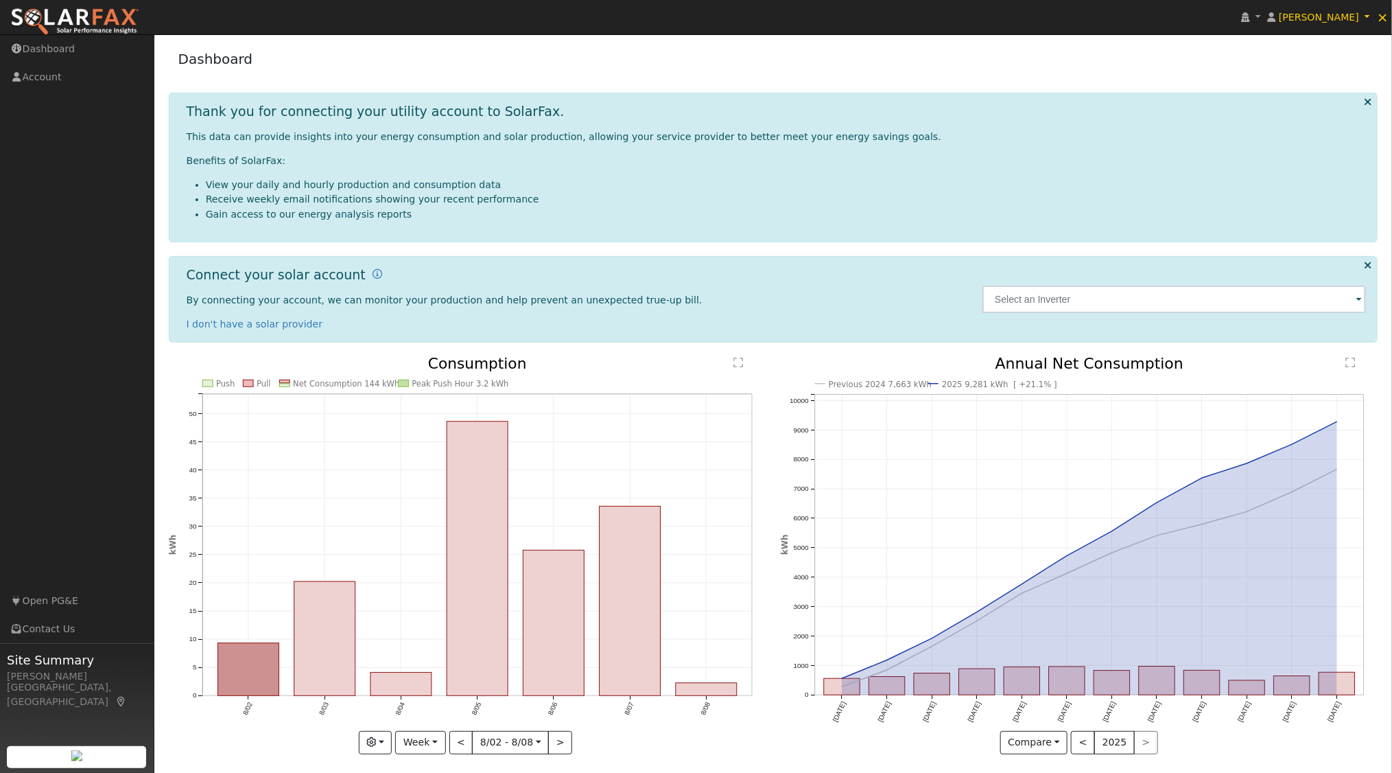
scroll to position [6, 0]
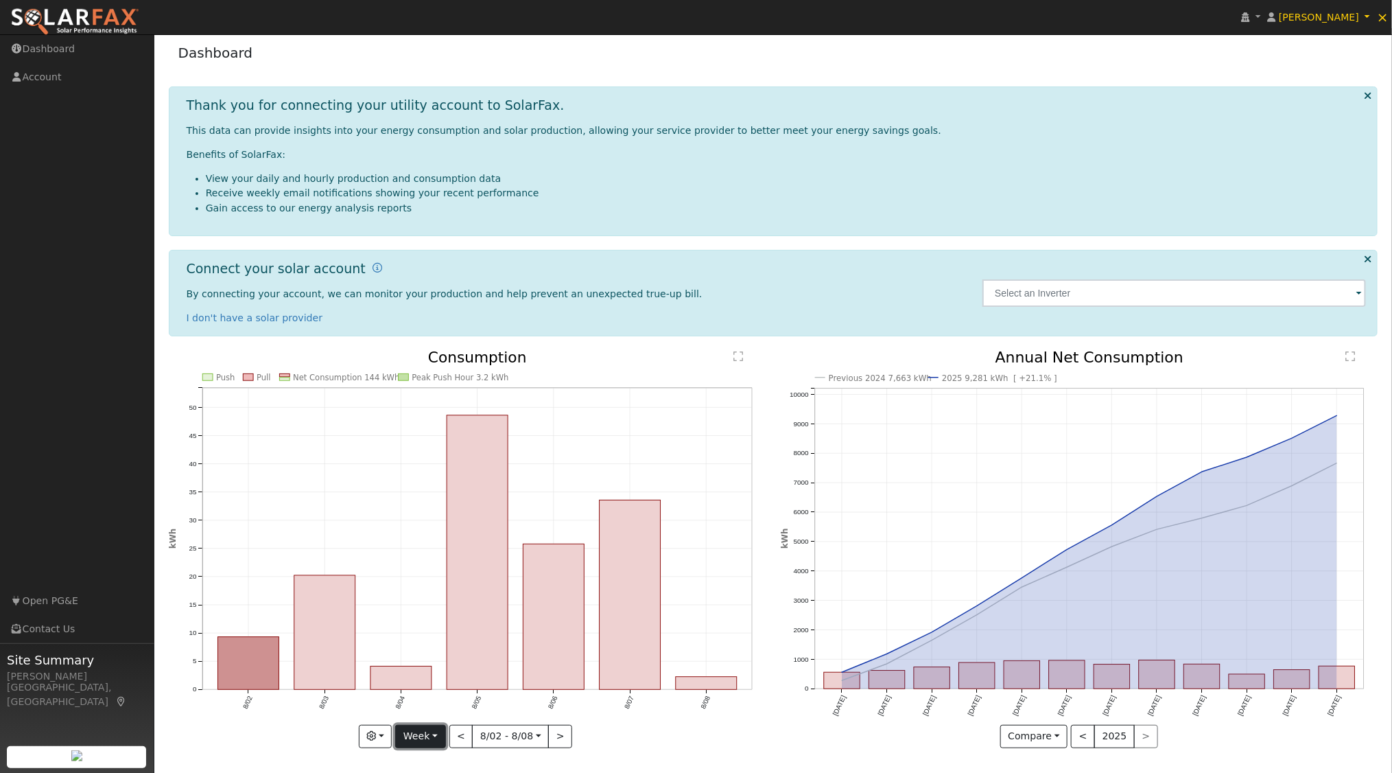
click at [438, 737] on button "Week" at bounding box center [420, 736] width 50 height 23
click at [448, 685] on link "Year" at bounding box center [443, 688] width 95 height 19
type input "[DATE]"
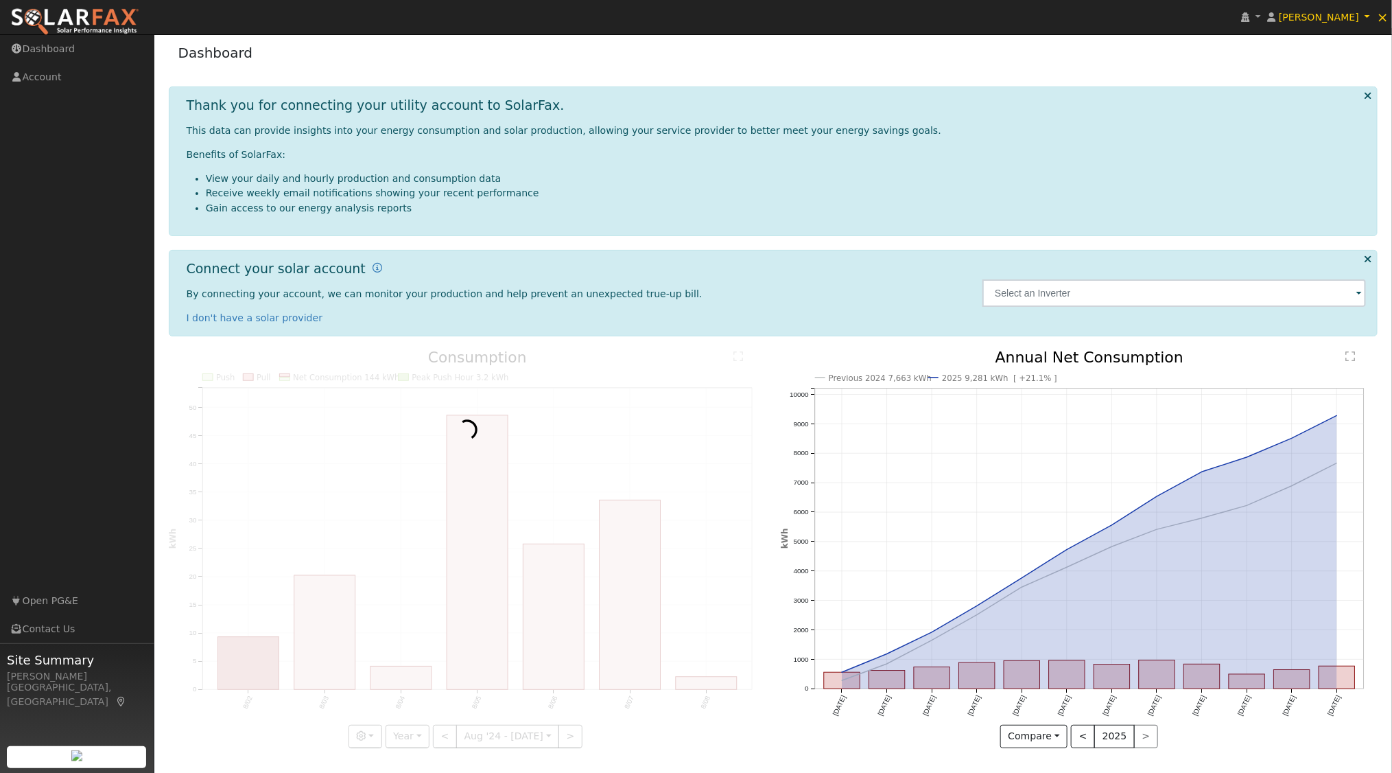
scroll to position [0, 0]
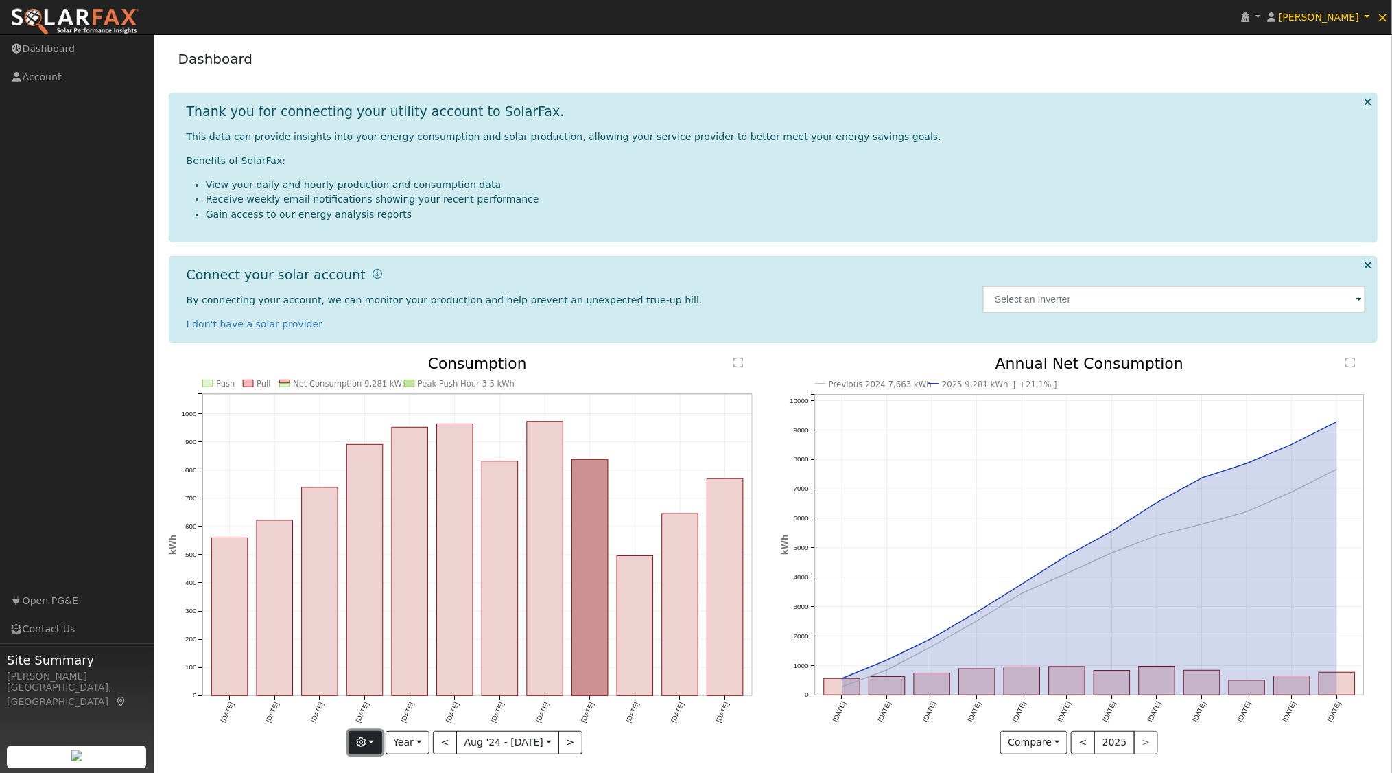
click at [381, 737] on button "button" at bounding box center [366, 742] width 34 height 23
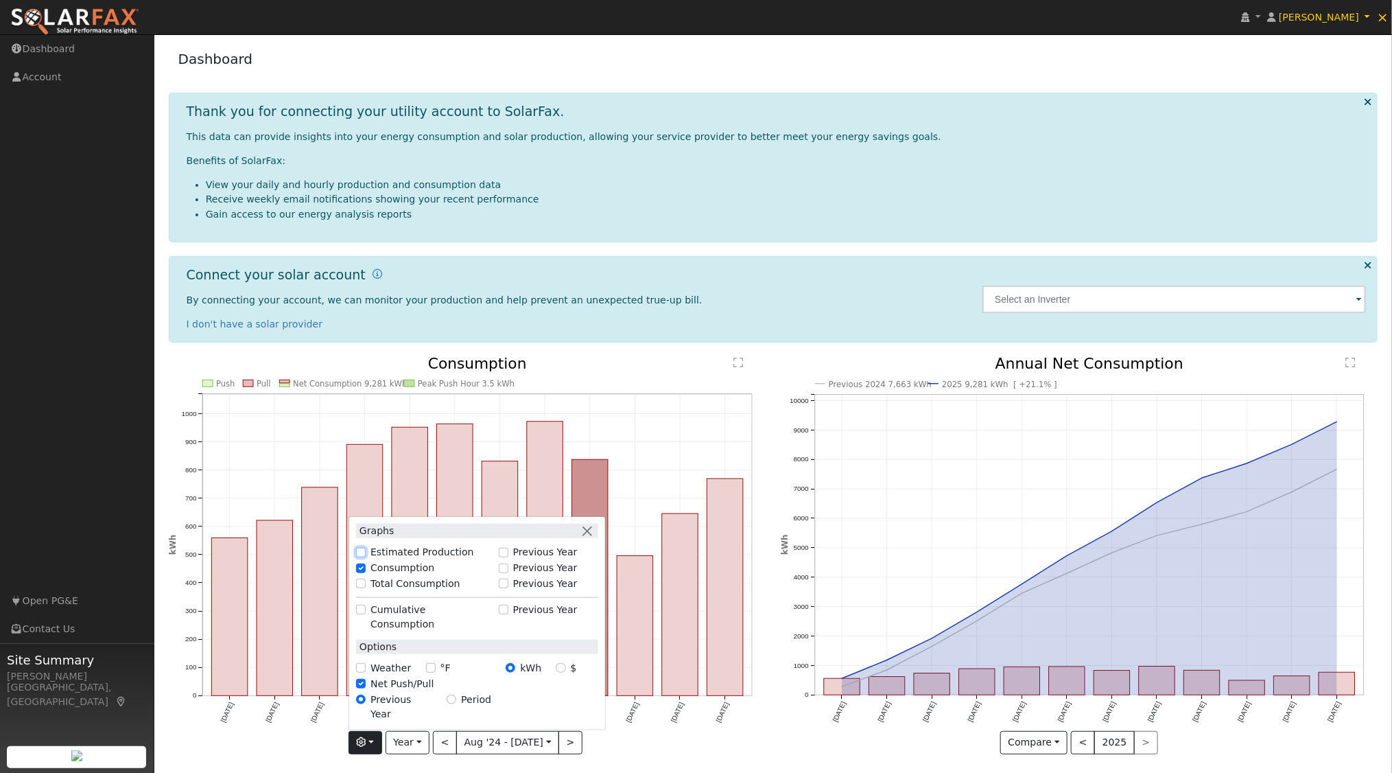
click at [366, 557] on input "Estimated Production" at bounding box center [361, 553] width 10 height 10
checkbox input "true"
click at [365, 588] on input "Total Consumption" at bounding box center [361, 583] width 10 height 10
checkbox input "true"
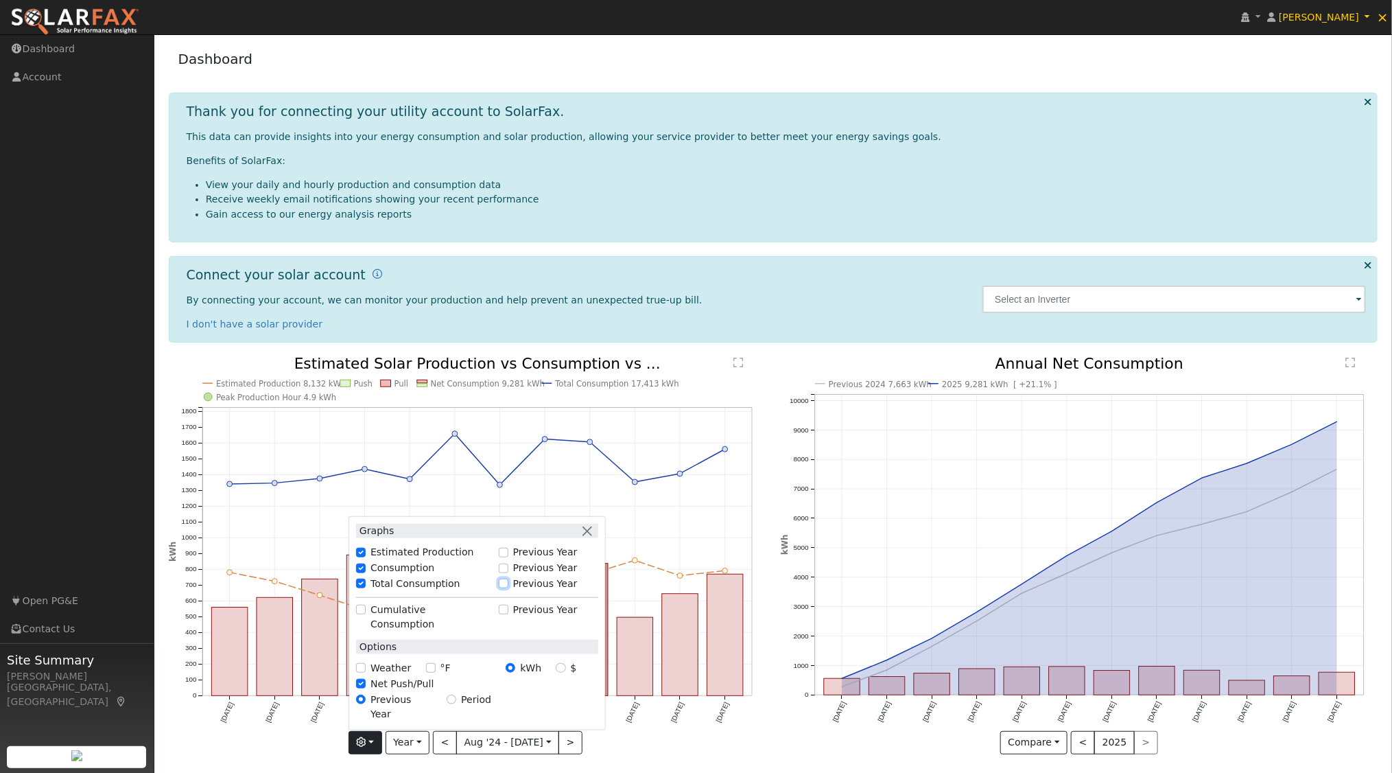
click at [508, 588] on input "Previous Year" at bounding box center [504, 583] width 10 height 10
checkbox input "true"
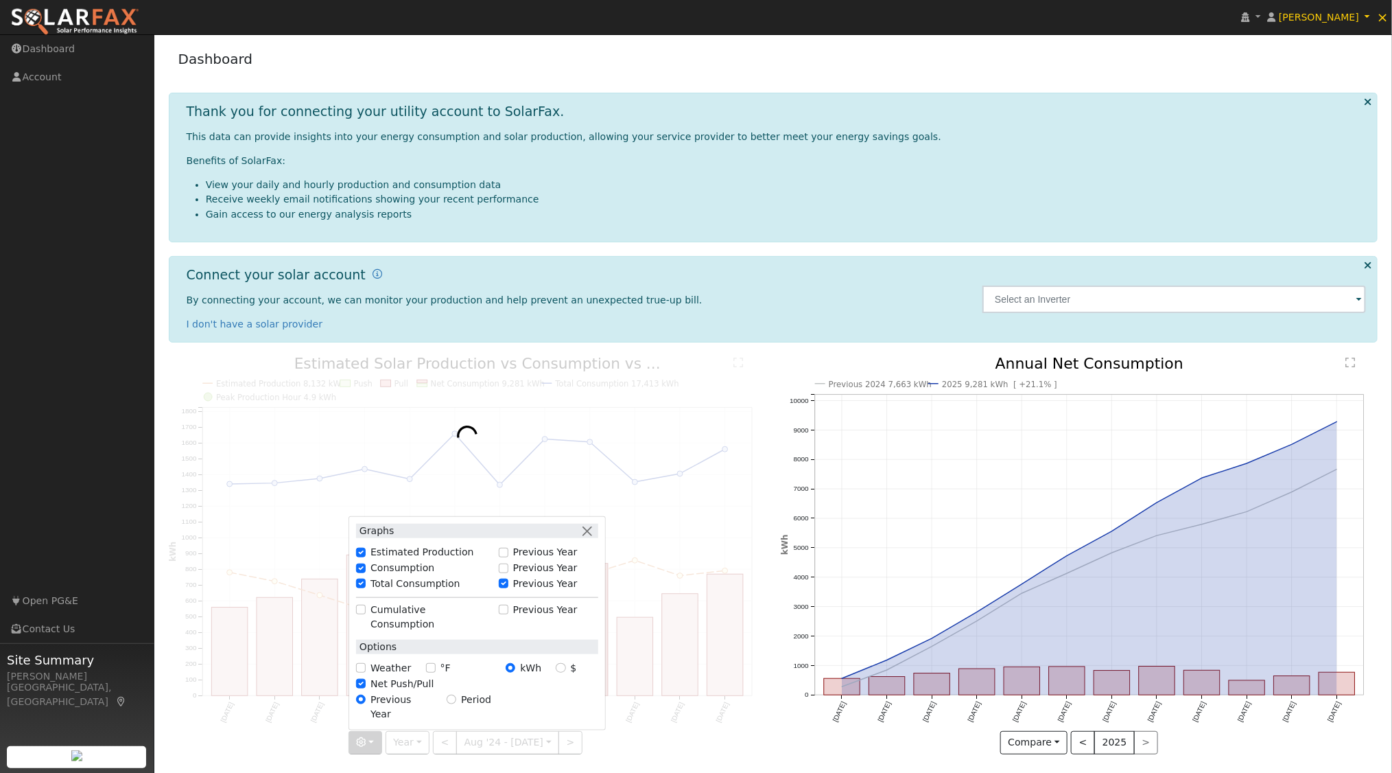
click at [757, 732] on div at bounding box center [468, 555] width 598 height 398
